Goal: Task Accomplishment & Management: Complete application form

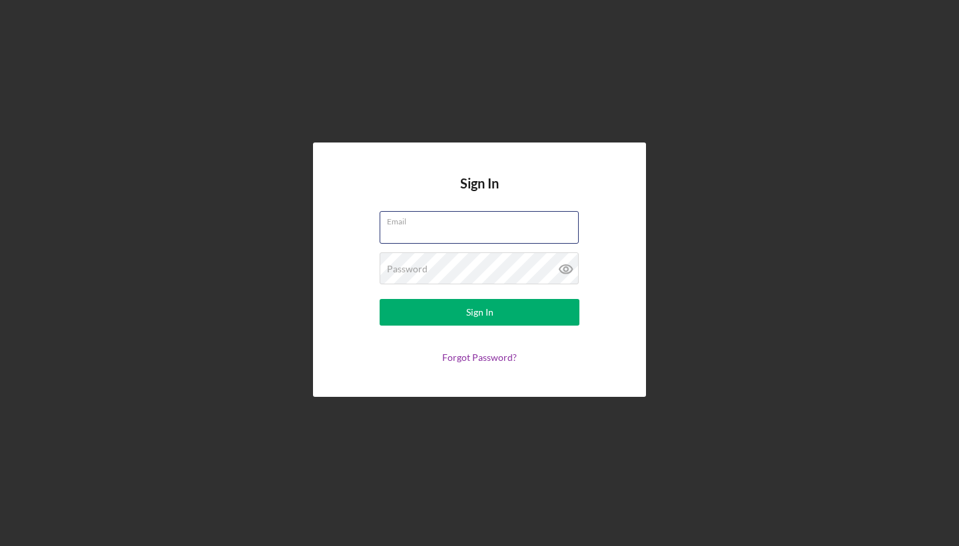
type input "anointedmimemin@gmail.com"
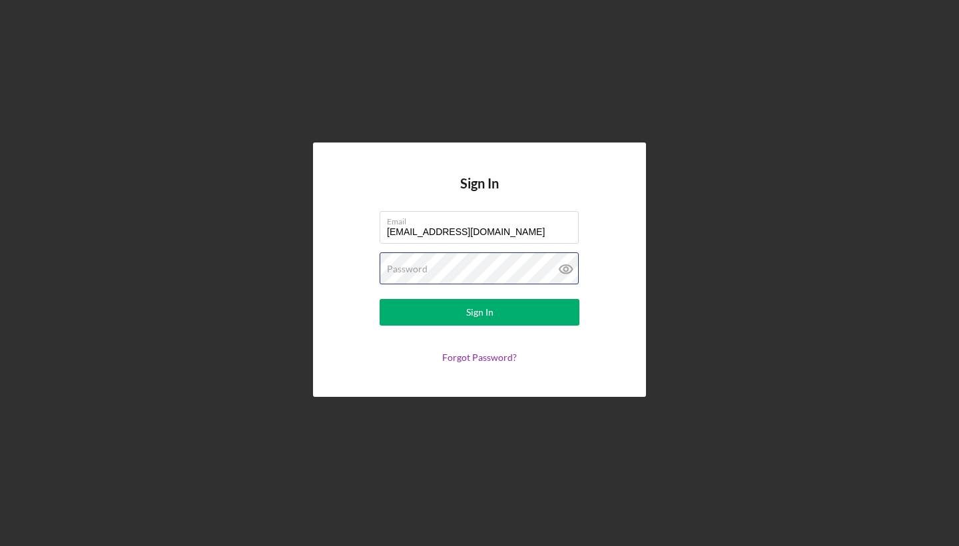
click at [479, 312] on button "Sign In" at bounding box center [479, 312] width 200 height 27
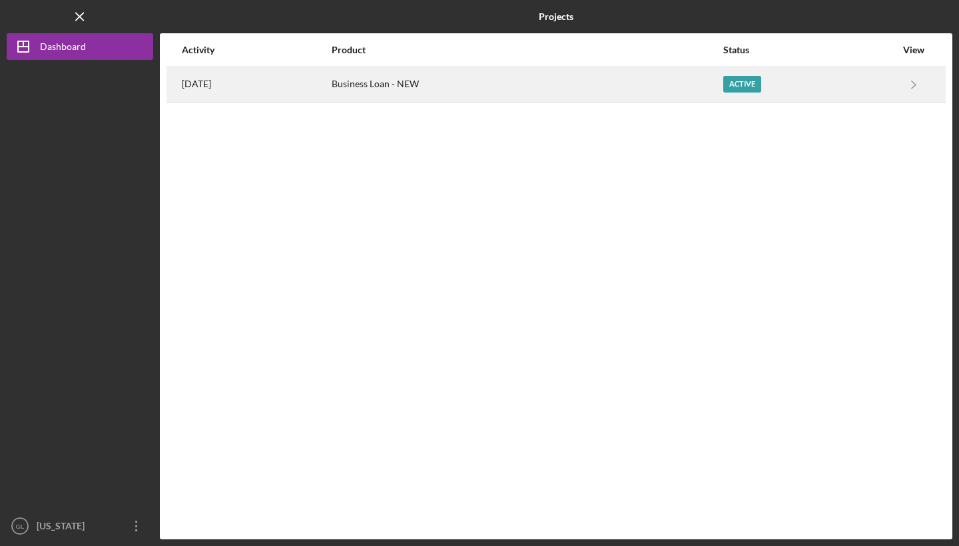
click at [722, 85] on div "Business Loan - NEW" at bounding box center [527, 84] width 390 height 33
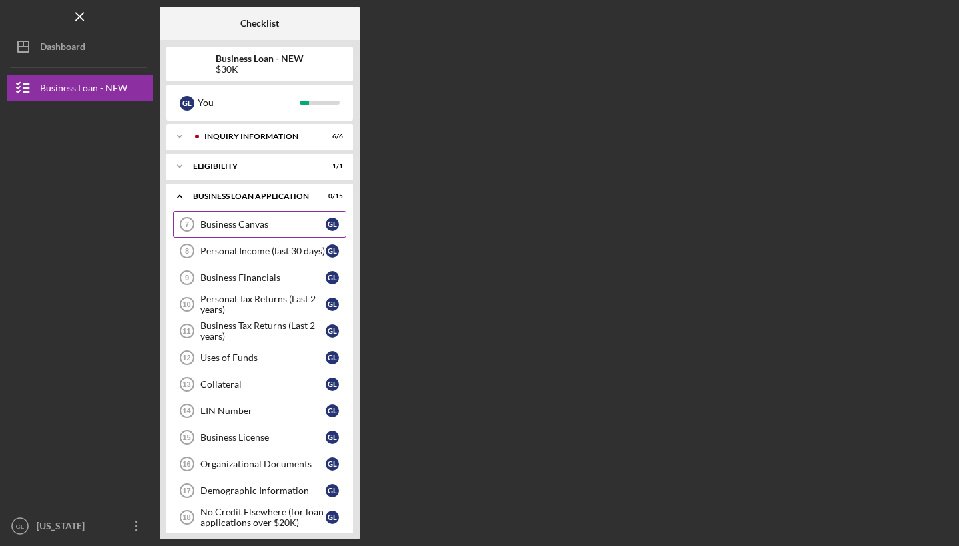
click at [300, 216] on link "Business Canvas 7 Business Canvas G L" at bounding box center [259, 224] width 173 height 27
click at [301, 218] on link "Business Canvas 7 Business Canvas G L" at bounding box center [259, 224] width 173 height 27
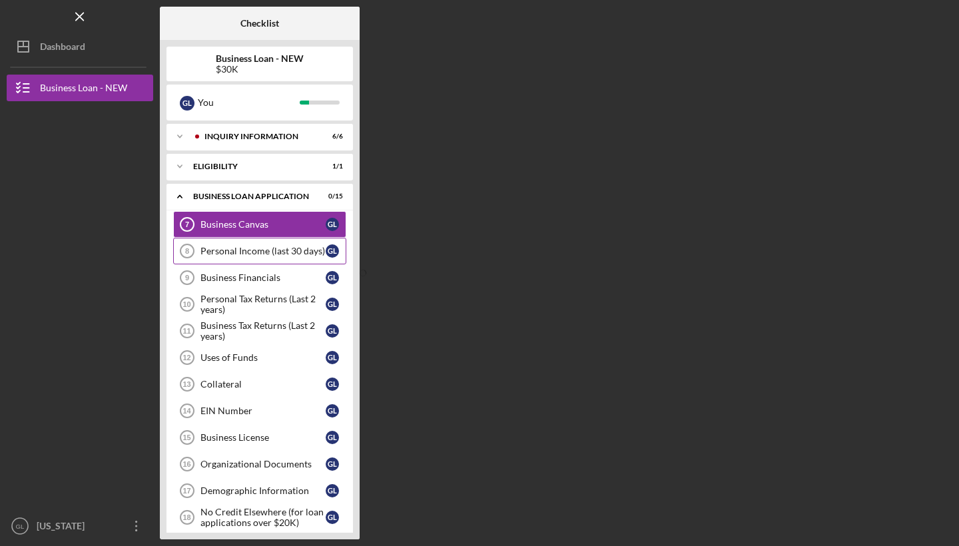
click at [283, 251] on div "Personal Income (last 30 days)" at bounding box center [262, 251] width 125 height 11
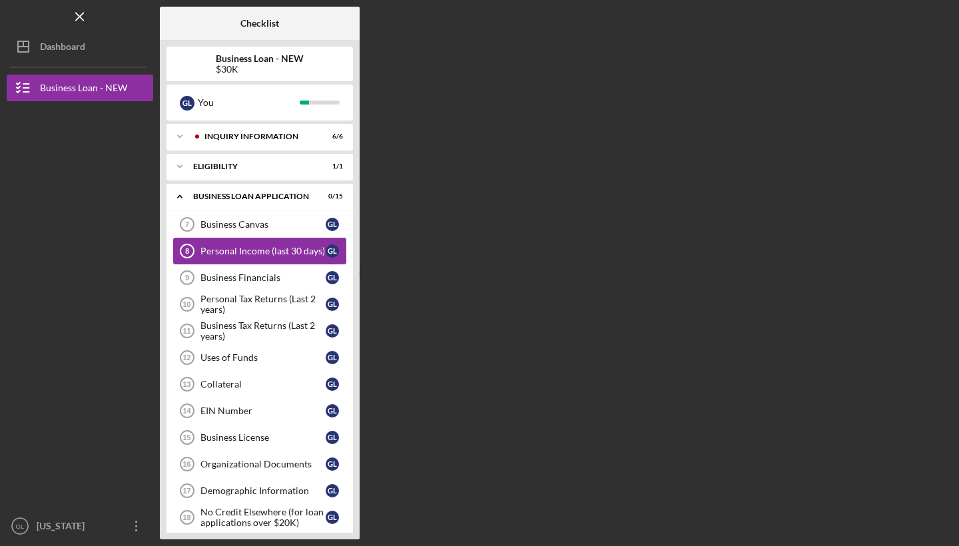
click at [283, 251] on div "Personal Income (last 30 days)" at bounding box center [262, 251] width 125 height 11
click at [278, 216] on link "Business Canvas 7 Business Canvas G L" at bounding box center [259, 224] width 173 height 27
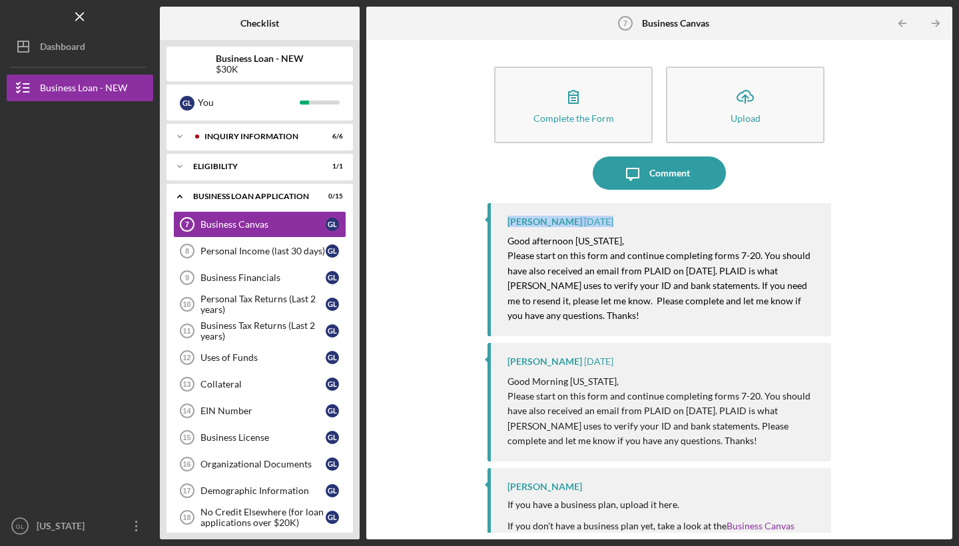
drag, startPoint x: 952, startPoint y: 176, endPoint x: 943, endPoint y: 228, distance: 52.1
click at [943, 228] on div "Icon/Menu Business Canvas 7 Business Canvas Checklist Business Loan - NEW $30K …" at bounding box center [479, 273] width 959 height 546
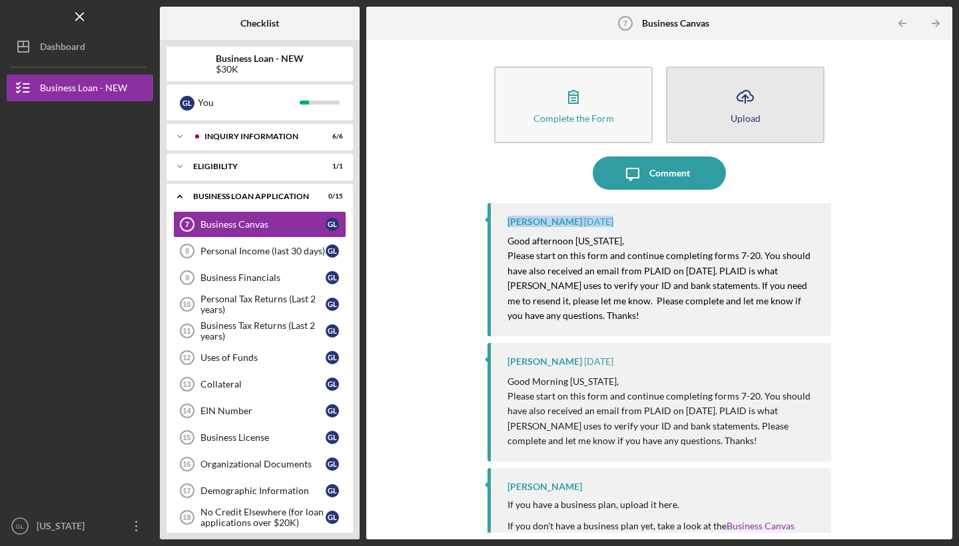
click at [722, 114] on button "Icon/Upload Upload" at bounding box center [745, 105] width 158 height 77
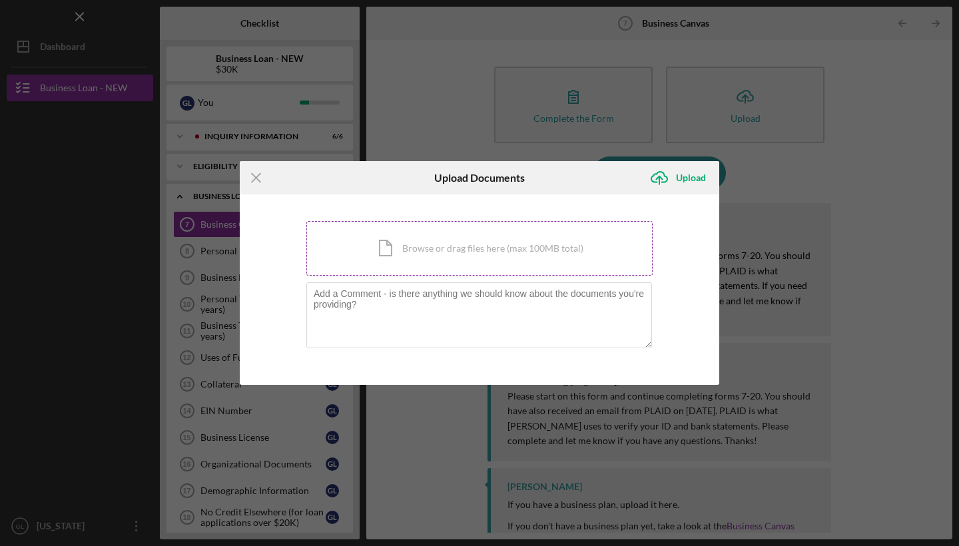
click at [517, 257] on div "Icon/Document Browse or drag files here (max 100MB total) Tap to choose files o…" at bounding box center [479, 248] width 346 height 55
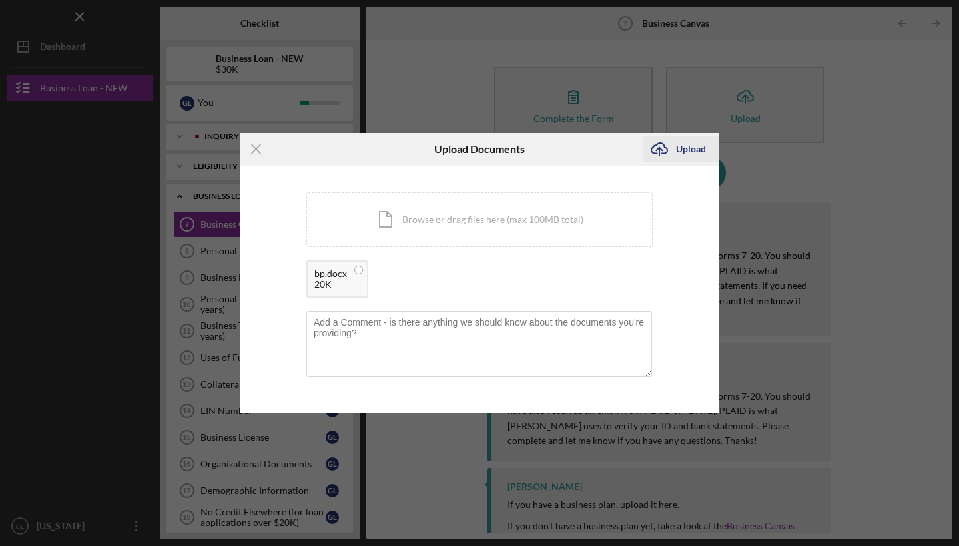
click at [688, 152] on div "Upload" at bounding box center [691, 149] width 30 height 27
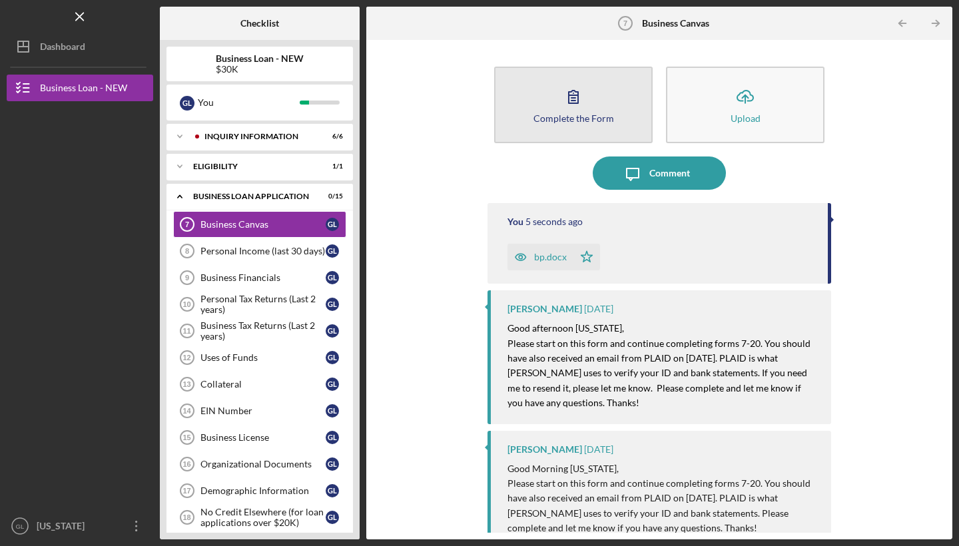
click at [594, 99] on button "Complete the Form Form" at bounding box center [573, 105] width 158 height 77
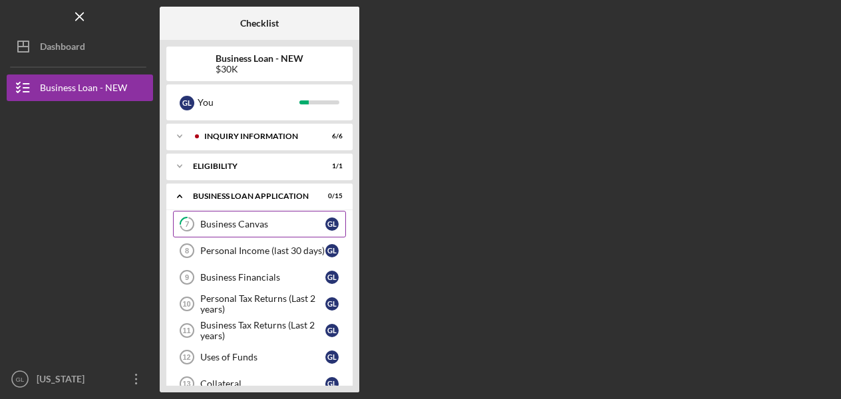
click at [311, 224] on div "Business Canvas" at bounding box center [262, 224] width 125 height 11
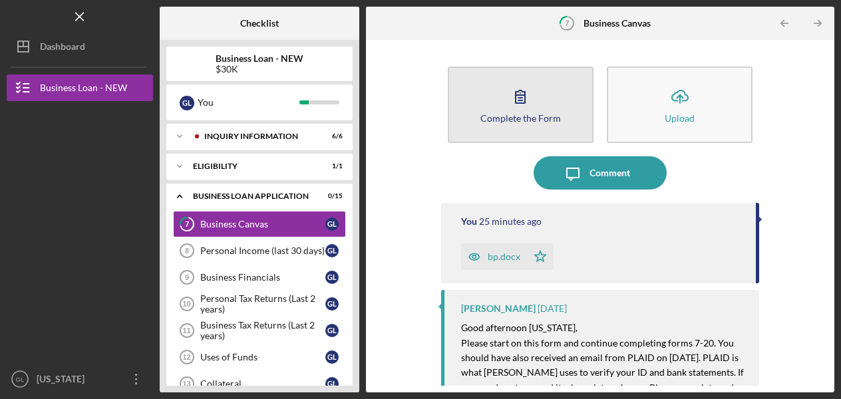
click at [545, 111] on button "Complete the Form Form" at bounding box center [521, 105] width 146 height 77
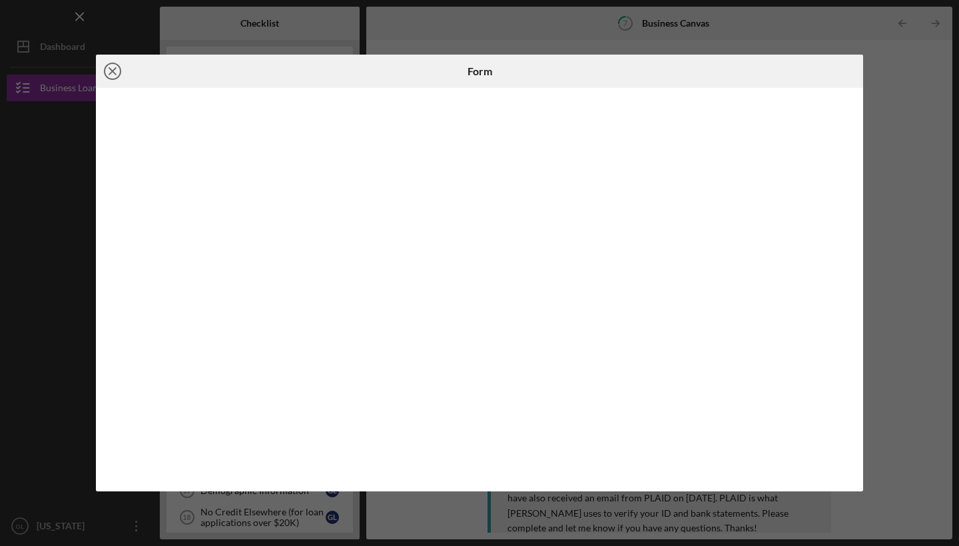
click at [115, 74] on line at bounding box center [112, 71] width 7 height 7
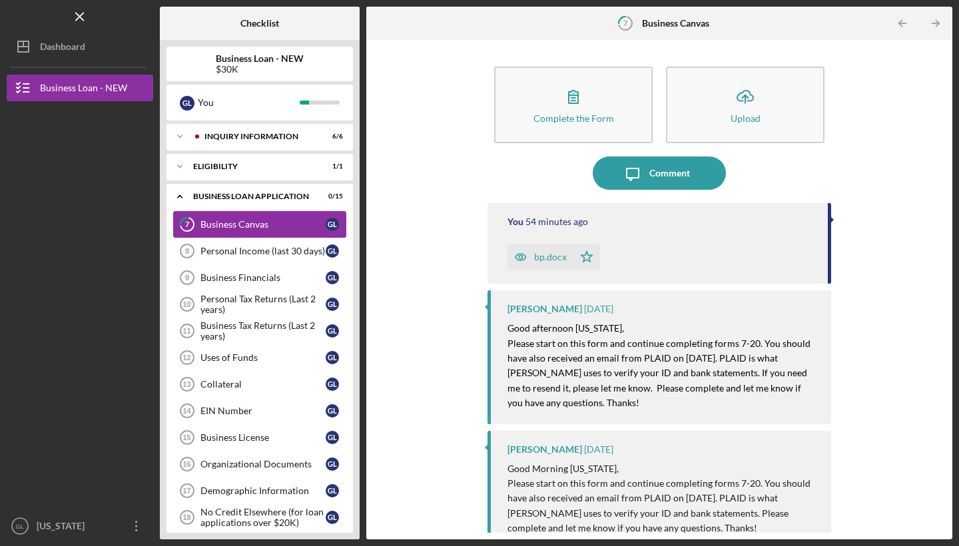
click at [235, 232] on link "7 Business Canvas G L" at bounding box center [259, 224] width 173 height 27
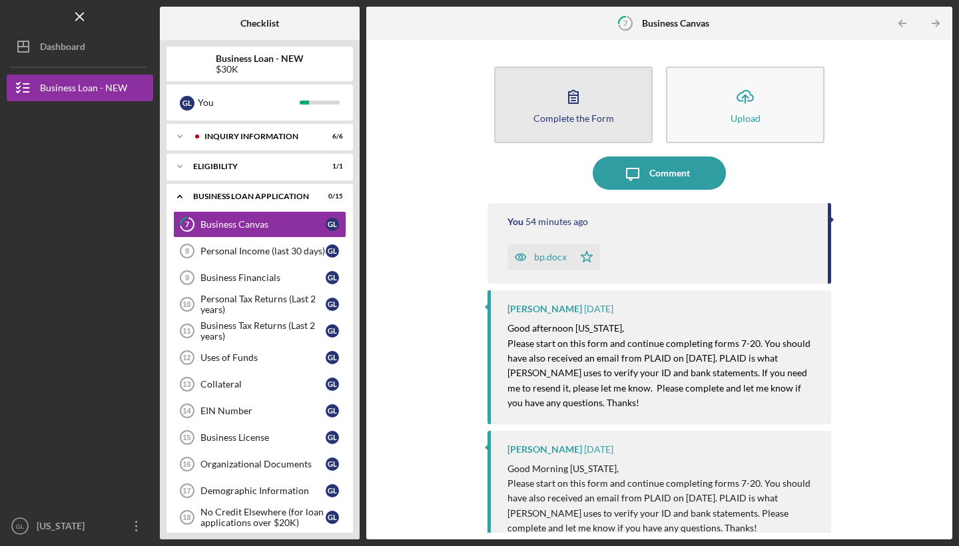
click at [560, 115] on div "Complete the Form" at bounding box center [573, 118] width 81 height 10
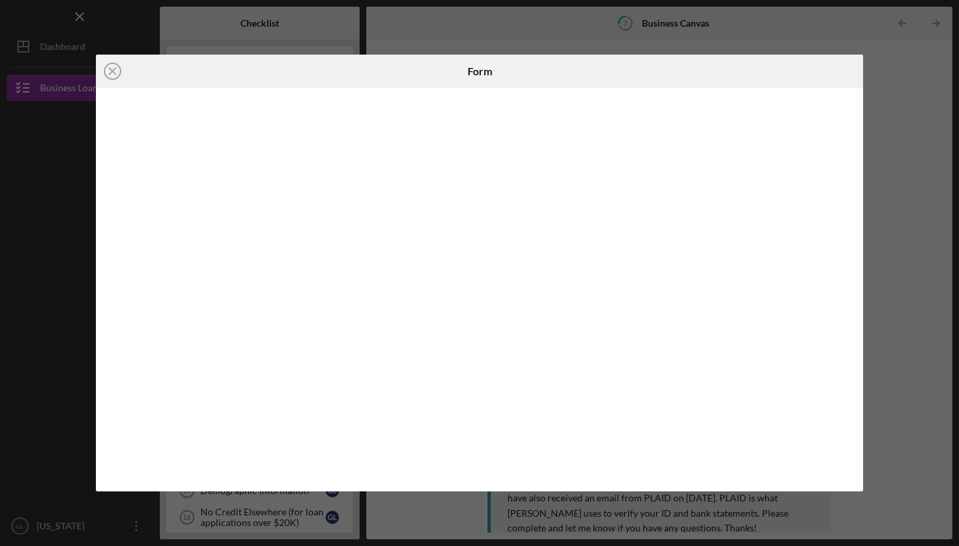
click at [841, 180] on div "Icon/Close Form" at bounding box center [479, 273] width 959 height 546
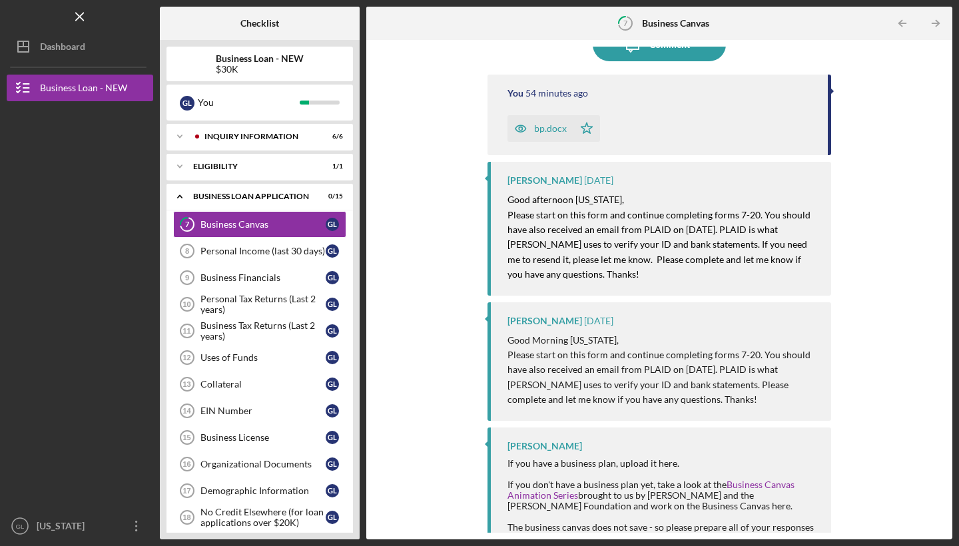
scroll to position [135, 0]
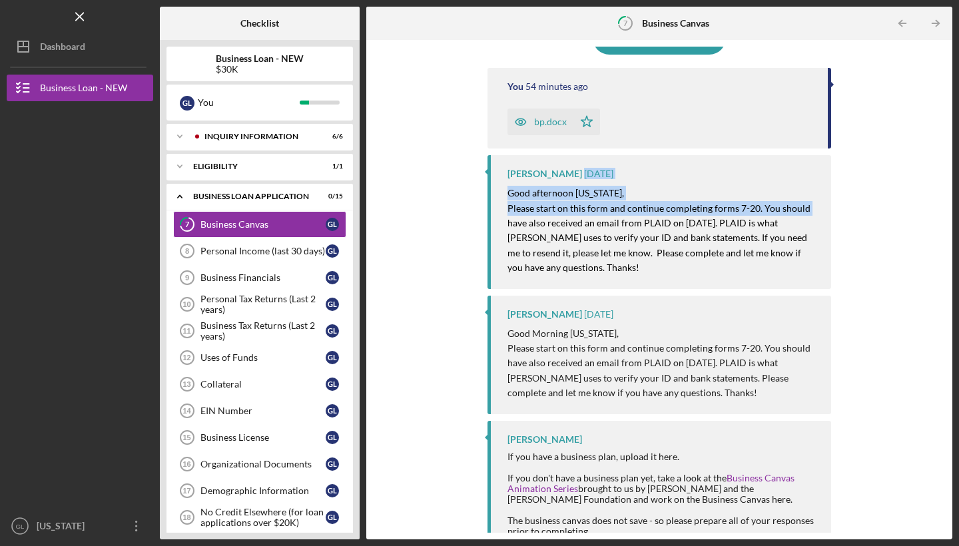
drag, startPoint x: 946, startPoint y: 285, endPoint x: 941, endPoint y: 347, distance: 62.1
click at [841, 347] on div "Complete the Form Form Icon/Upload Upload Icon/Message Comment You 54 minutes a…" at bounding box center [659, 289] width 586 height 499
click at [312, 256] on div "Personal Income (last 30 days)" at bounding box center [262, 251] width 125 height 11
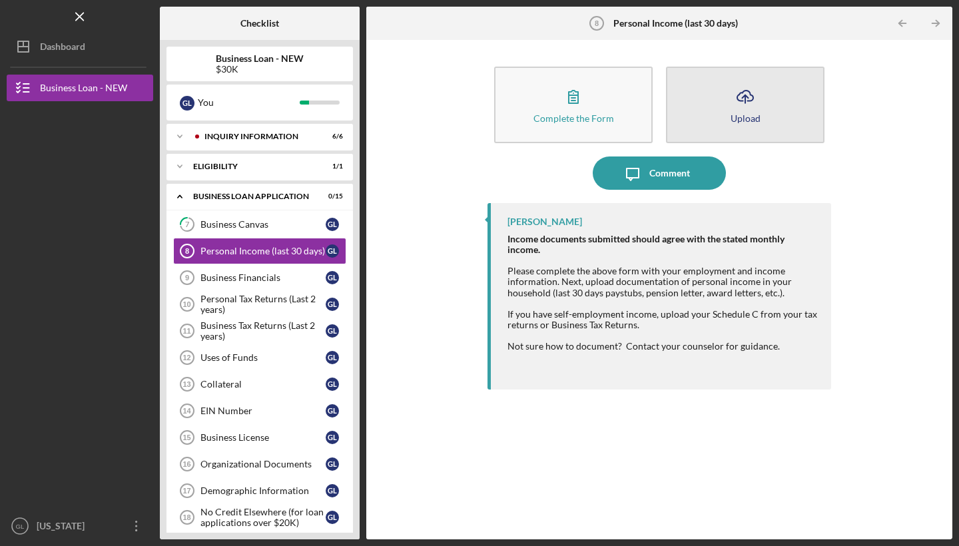
click at [786, 134] on button "Icon/Upload Upload" at bounding box center [745, 105] width 158 height 77
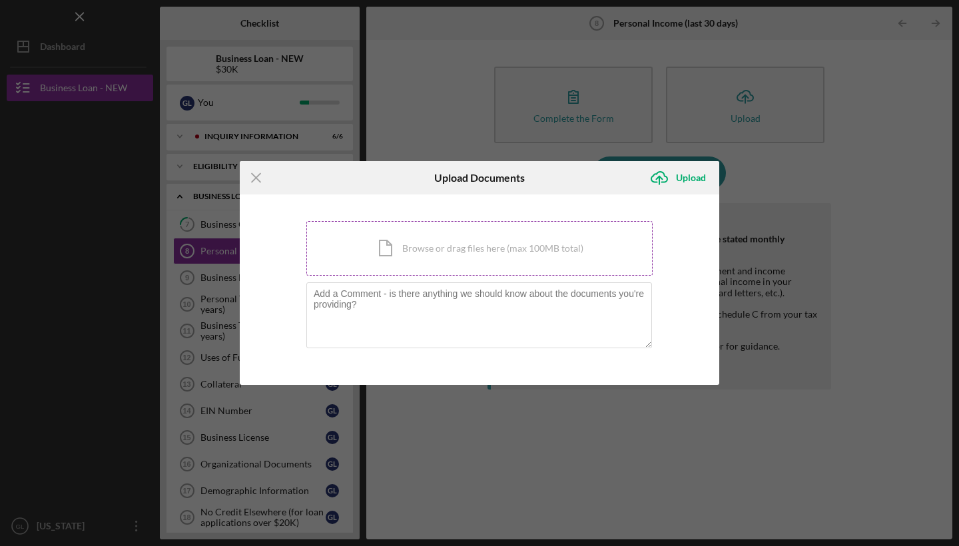
click at [569, 240] on div "Icon/Document Browse or drag files here (max 100MB total) Tap to choose files o…" at bounding box center [479, 248] width 346 height 55
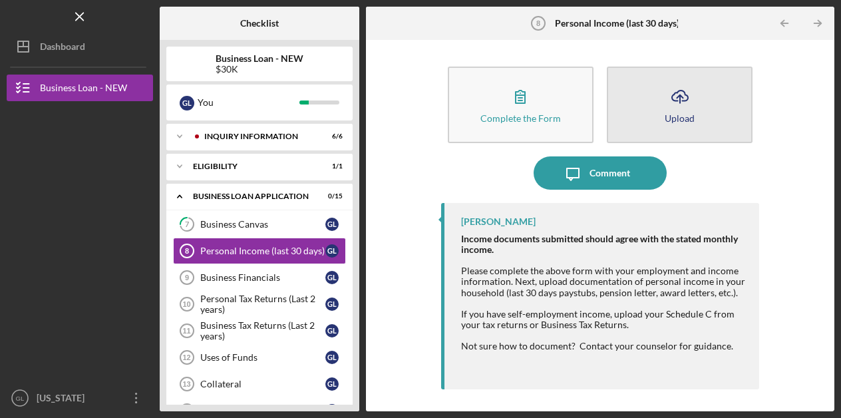
click at [671, 118] on div "Upload" at bounding box center [680, 118] width 30 height 10
